Goal: Information Seeking & Learning: Understand process/instructions

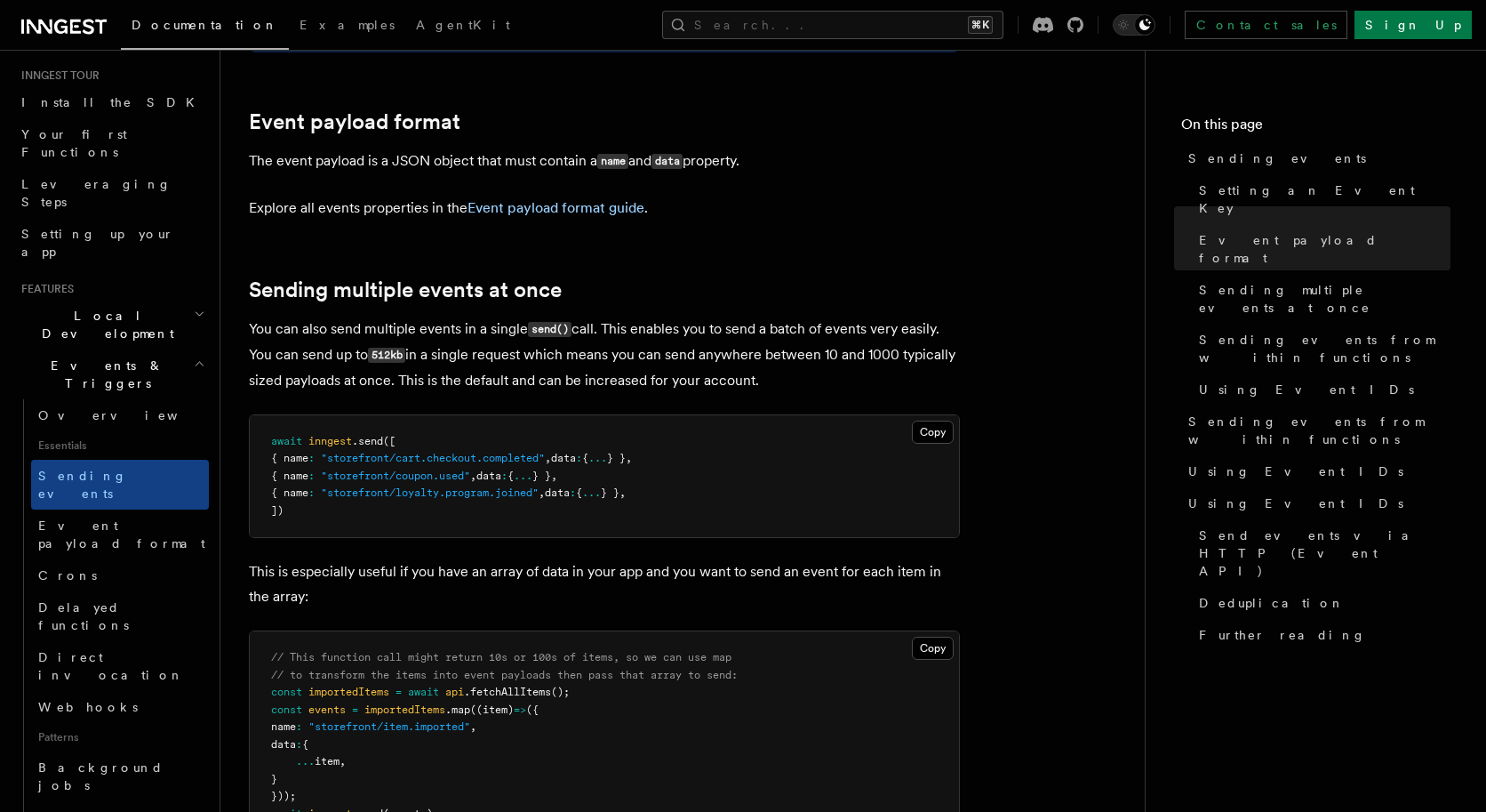
scroll to position [1901, 0]
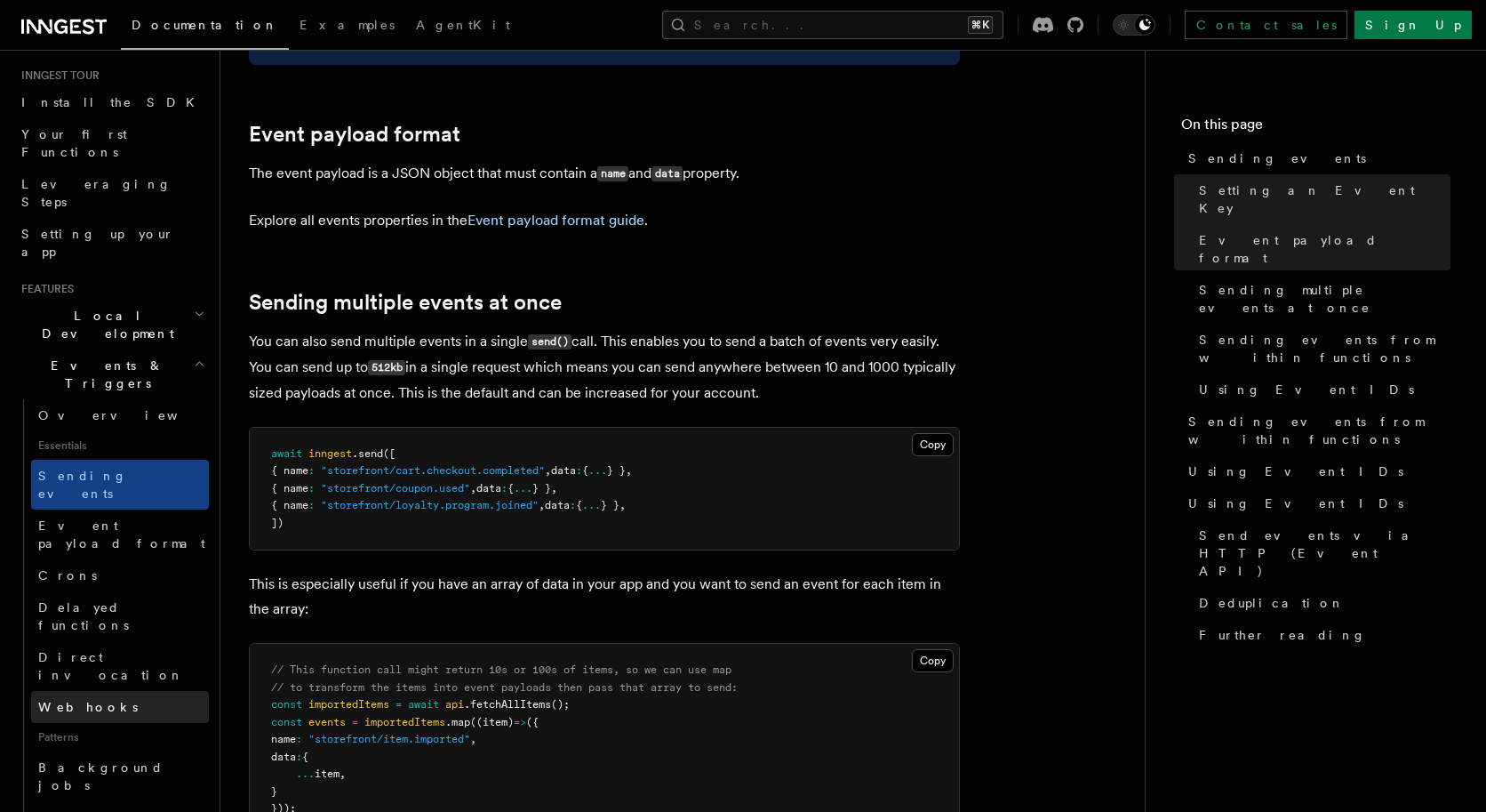
click at [126, 691] on link "Webhooks" at bounding box center [120, 706] width 178 height 32
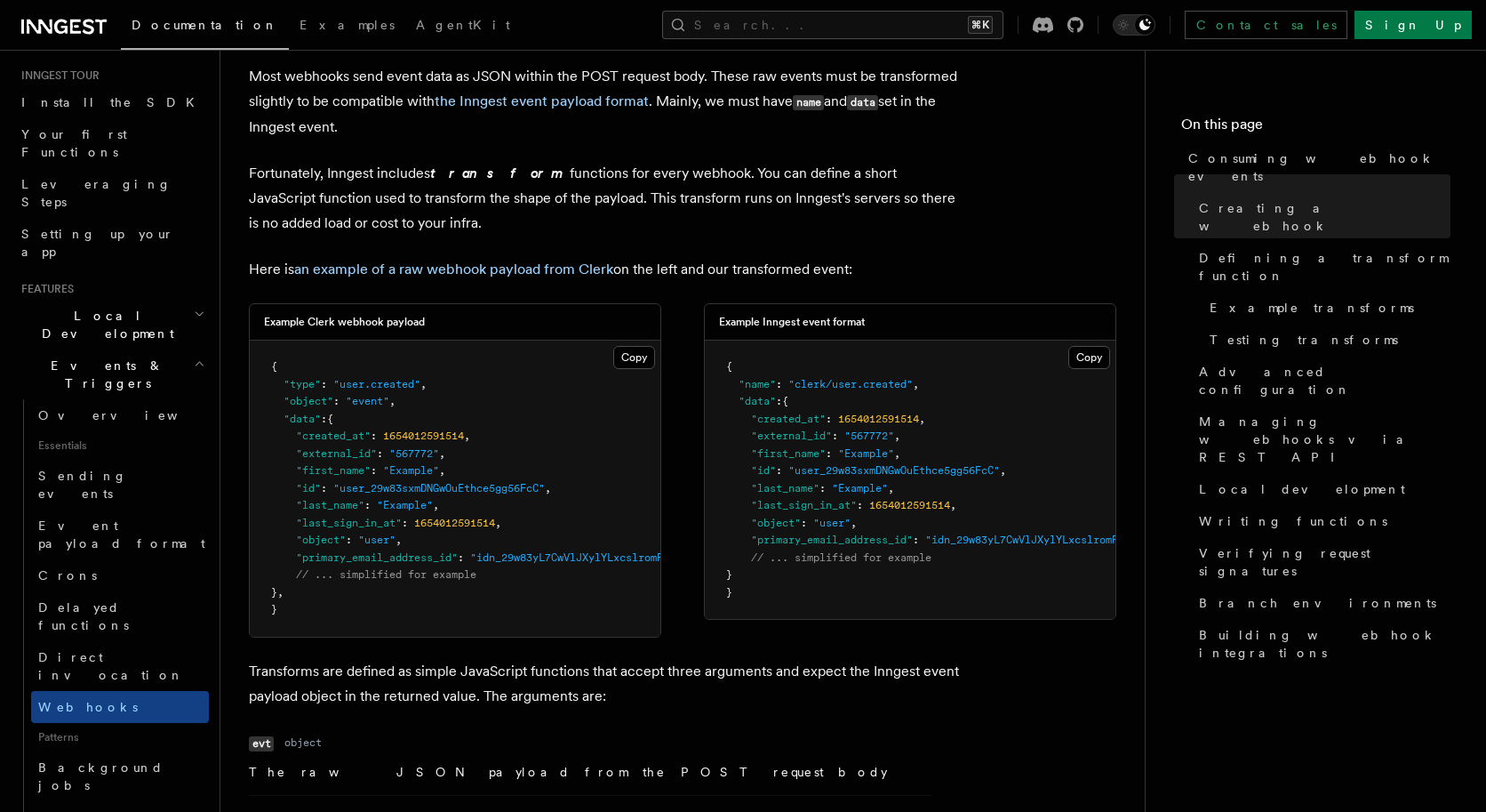
scroll to position [1306, 0]
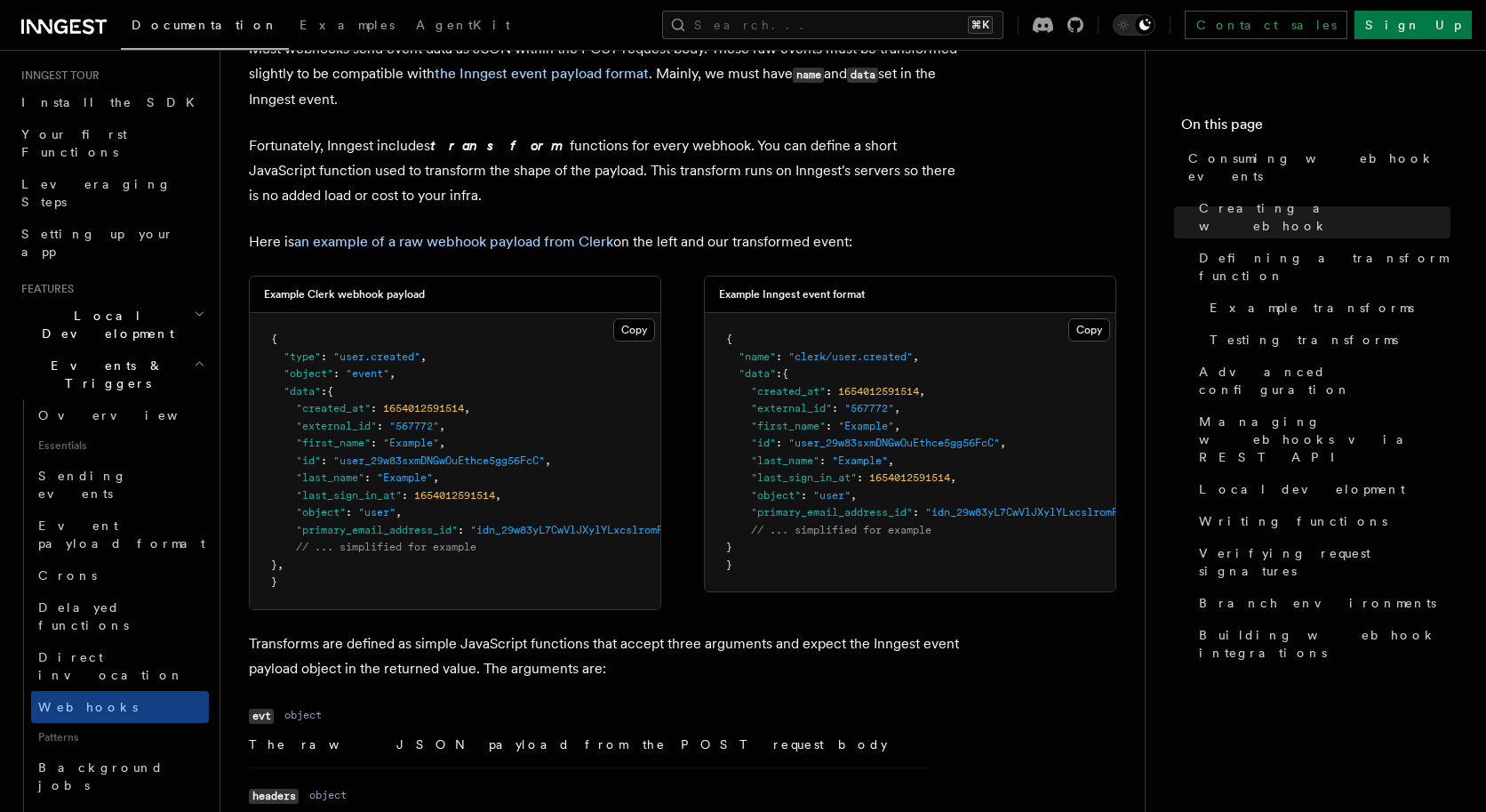
click at [362, 377] on span ""event"" at bounding box center [367, 373] width 43 height 13
click at [389, 570] on pre "{ "type" : "user.created" , "object" : "event" , "data" : { "created_at" : 1654…" at bounding box center [455, 461] width 410 height 296
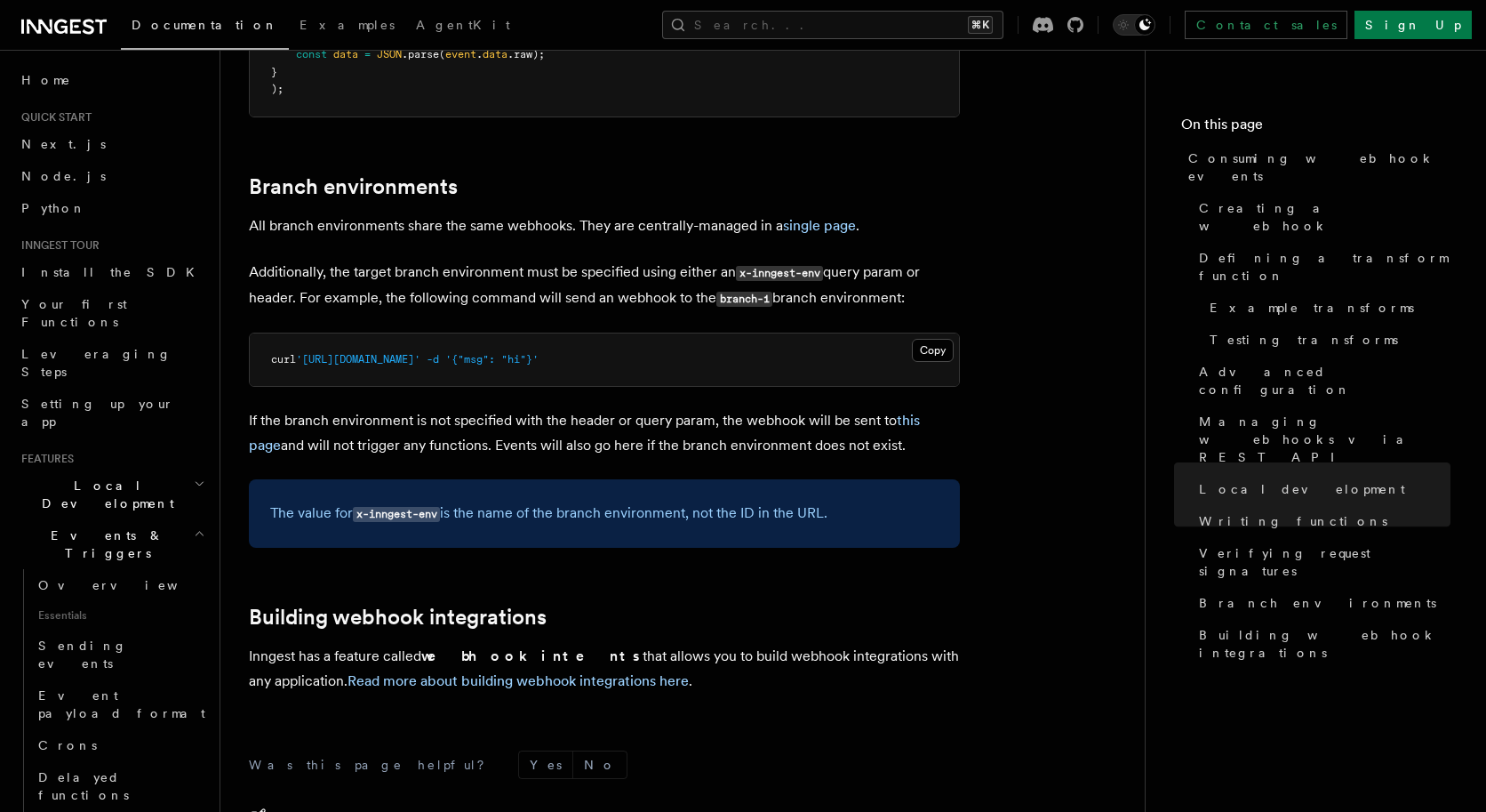
scroll to position [5885, 0]
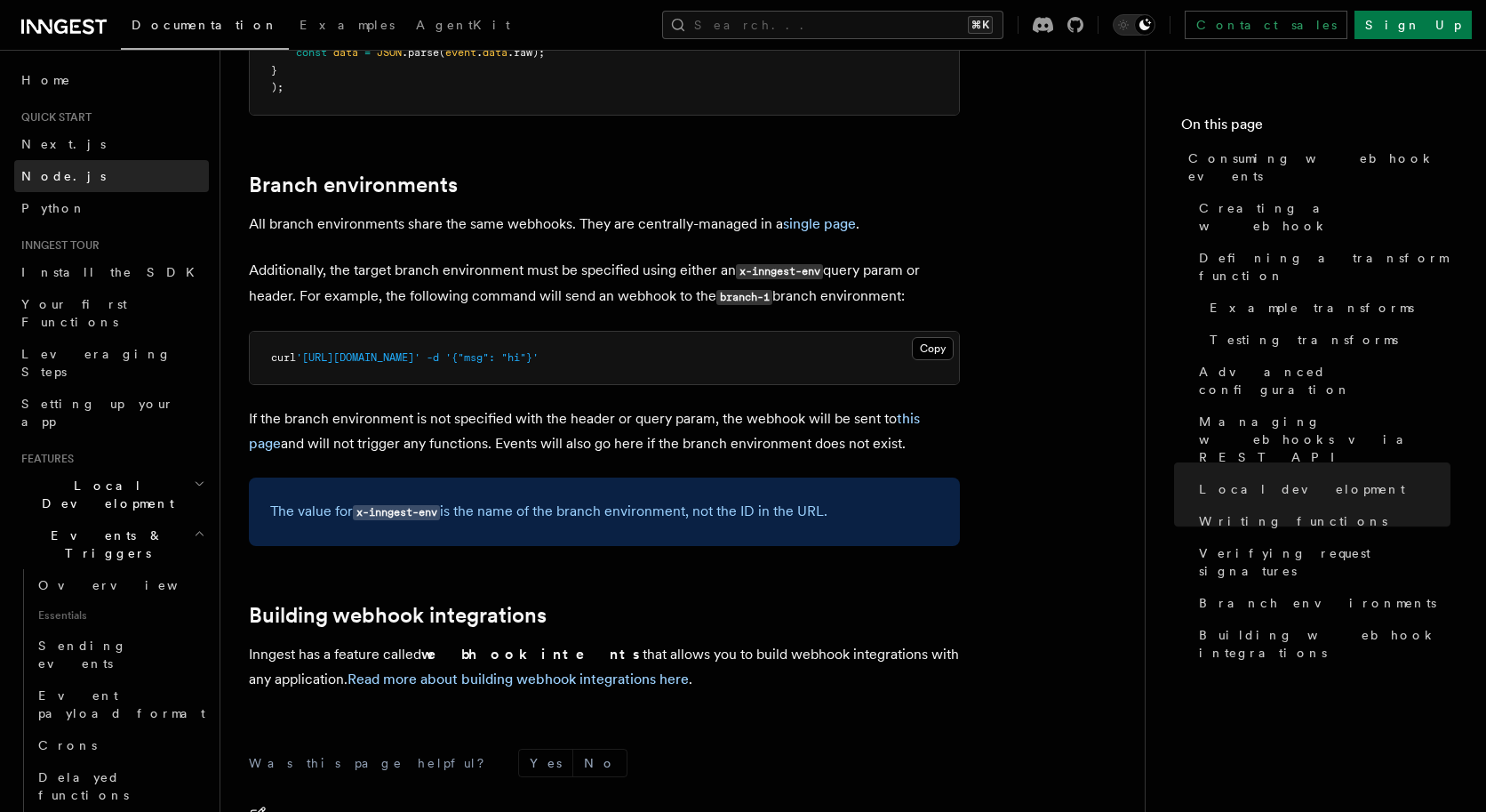
click at [68, 168] on link "Node.js" at bounding box center [111, 176] width 194 height 32
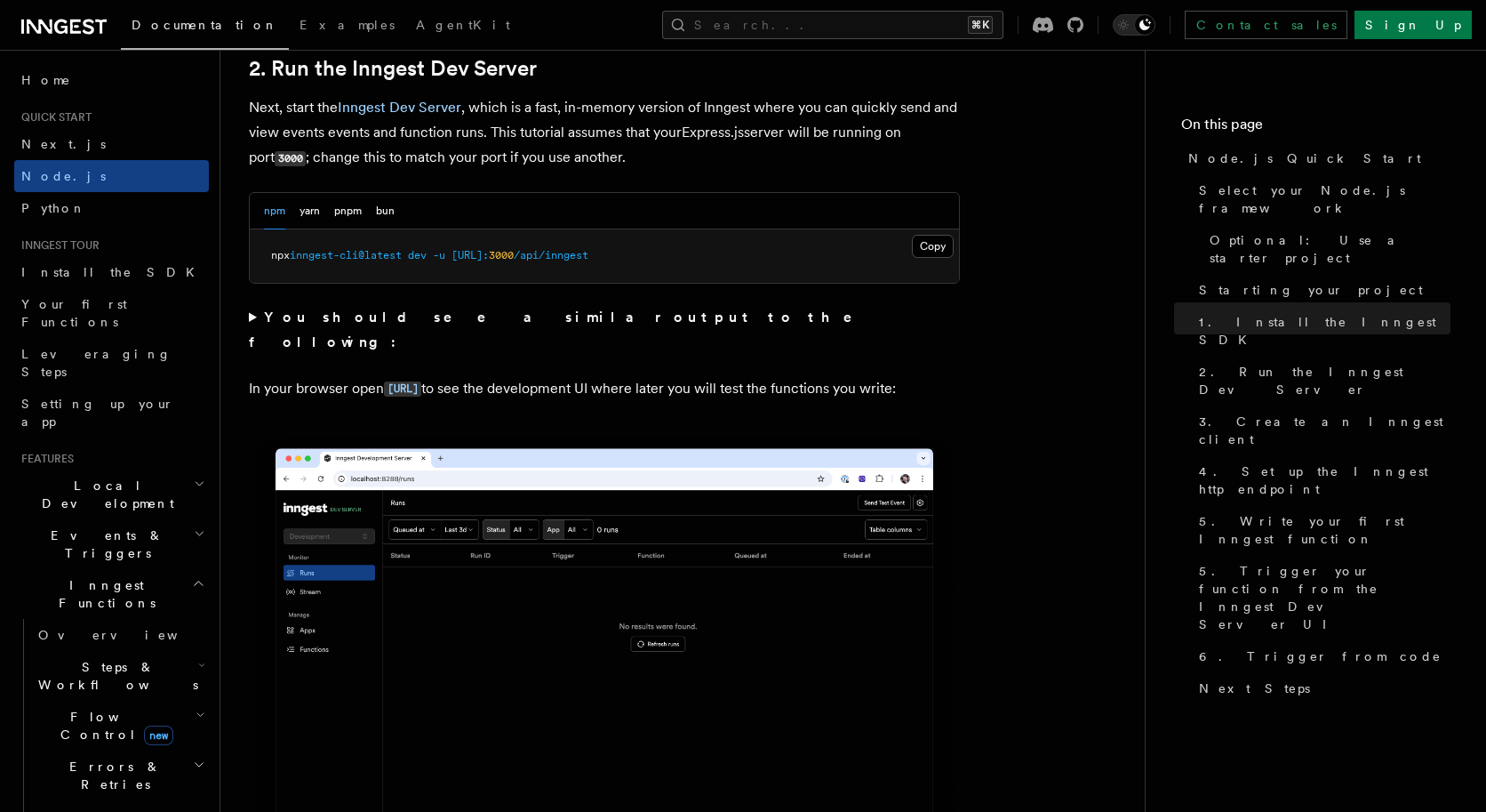
scroll to position [1405, 0]
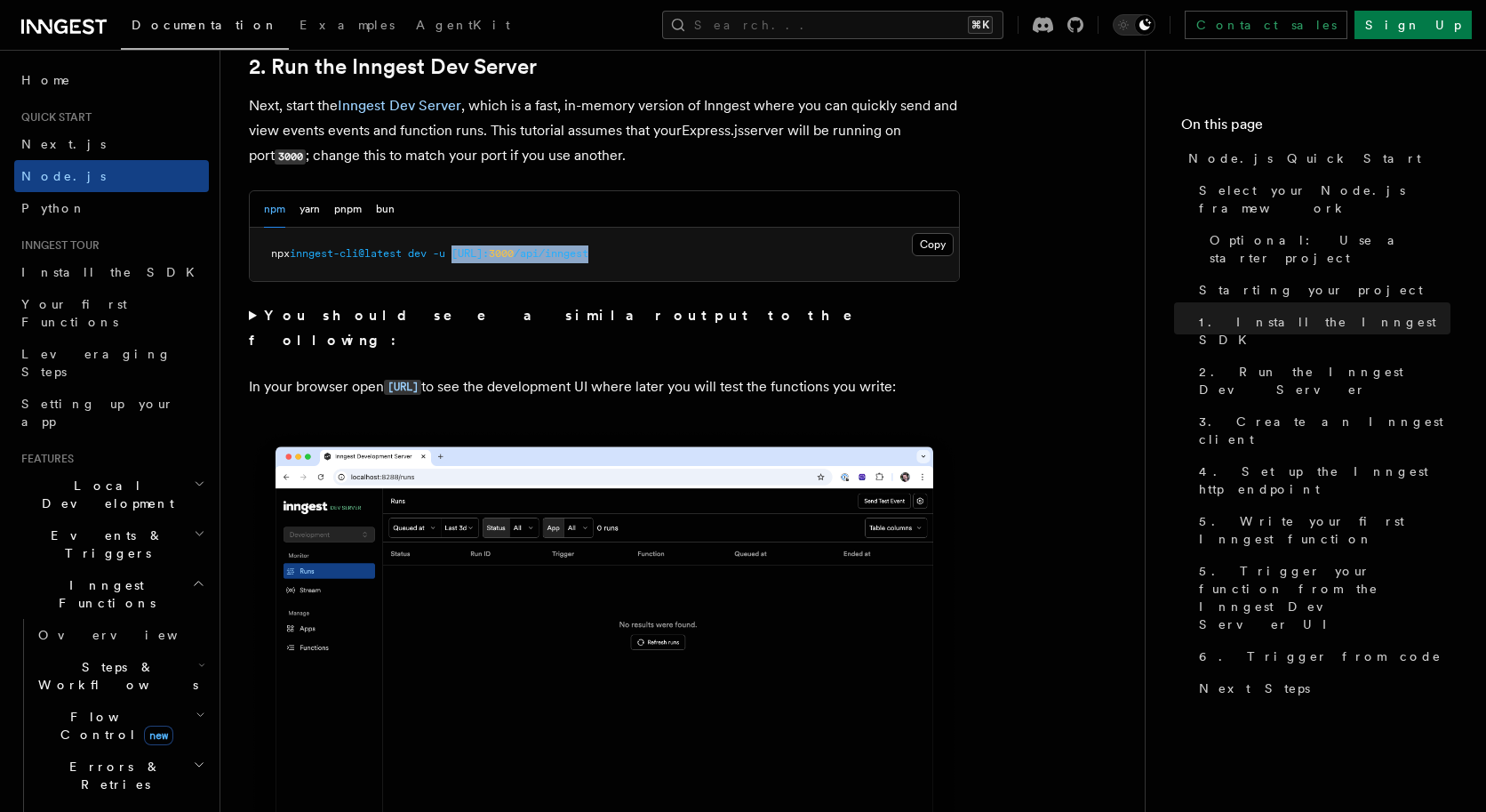
drag, startPoint x: 678, startPoint y: 256, endPoint x: 464, endPoint y: 256, distance: 214.0
click at [464, 256] on pre "npx inngest-cli@latest dev -u http://localhost: 3000 /api/inngest" at bounding box center [604, 255] width 709 height 53
copy span "http://localhost: 3000 /api/inngest"
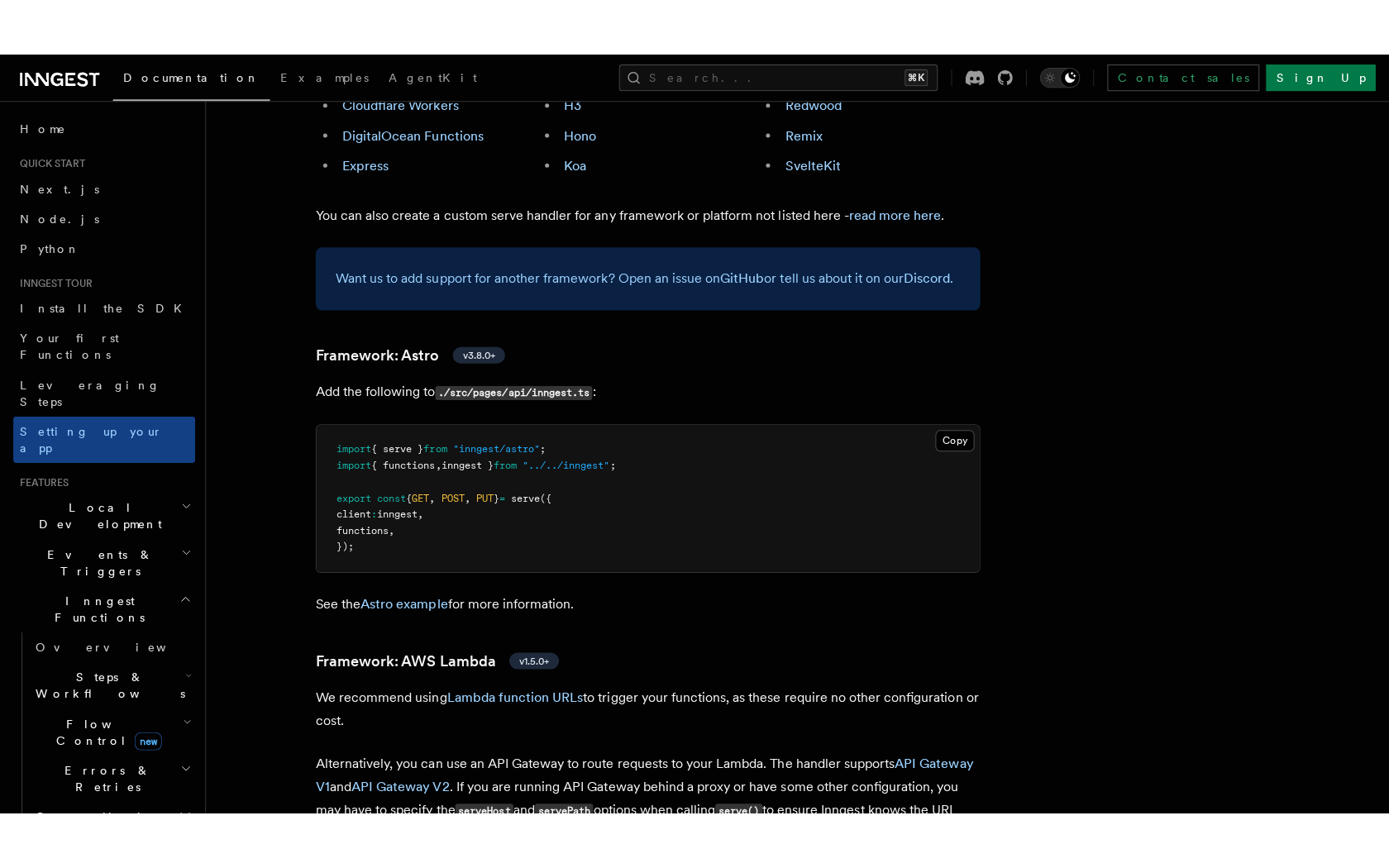
scroll to position [1217, 0]
